Goal: Task Accomplishment & Management: Complete application form

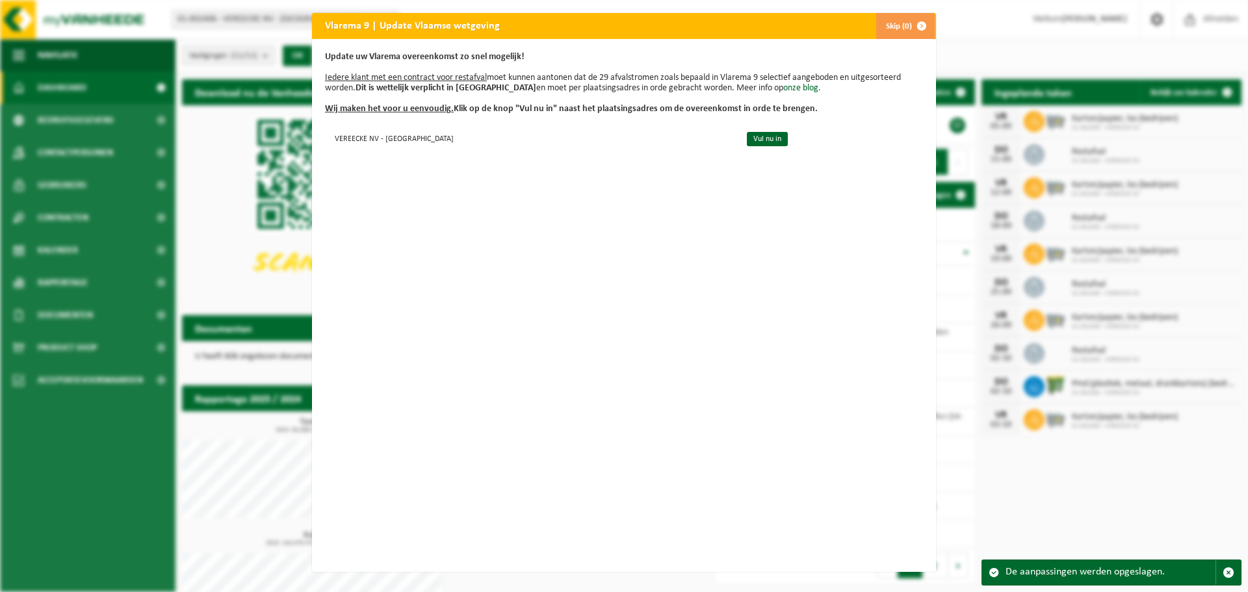
click at [583, 227] on div "Update uw Vlarema overeenkomst zo snel mogelijk! Iedere klant met een contract …" at bounding box center [624, 305] width 624 height 533
drag, startPoint x: 722, startPoint y: 136, endPoint x: 718, endPoint y: 172, distance: 36.7
click at [747, 136] on link "Vul nu in" at bounding box center [767, 139] width 41 height 14
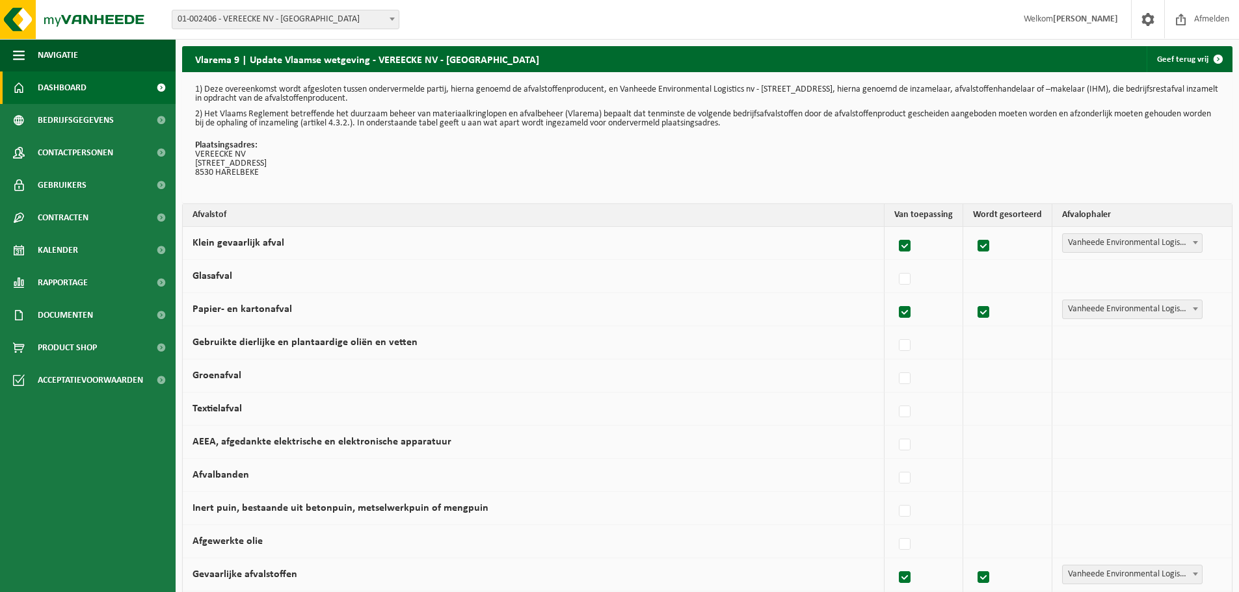
click at [92, 92] on link "Dashboard" at bounding box center [88, 88] width 176 height 33
